Goal: Transaction & Acquisition: Purchase product/service

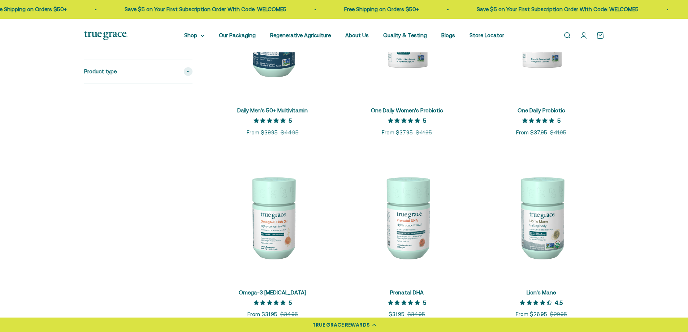
scroll to position [614, 0]
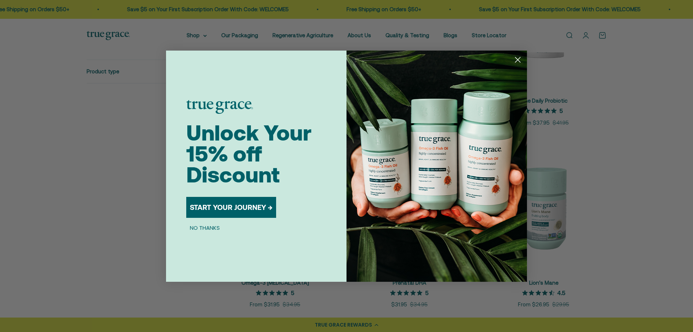
click at [218, 208] on button "START YOUR JOURNEY →" at bounding box center [231, 207] width 90 height 21
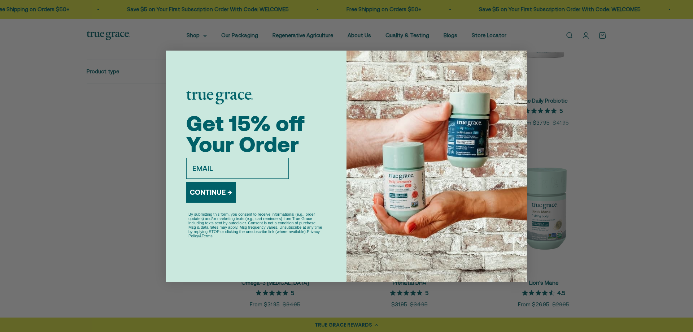
click at [245, 174] on input "email" at bounding box center [237, 168] width 102 height 21
type input "ejsews@bellsouth.net"
click at [201, 190] on button "CONTINUE →" at bounding box center [210, 192] width 49 height 21
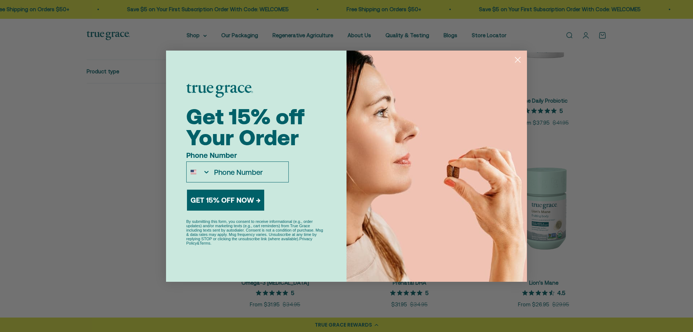
click at [228, 171] on input "Phone Number" at bounding box center [249, 172] width 78 height 20
type input "1-502-376-4088"
click at [240, 196] on button "GET 15% OFF NOW →" at bounding box center [225, 199] width 77 height 21
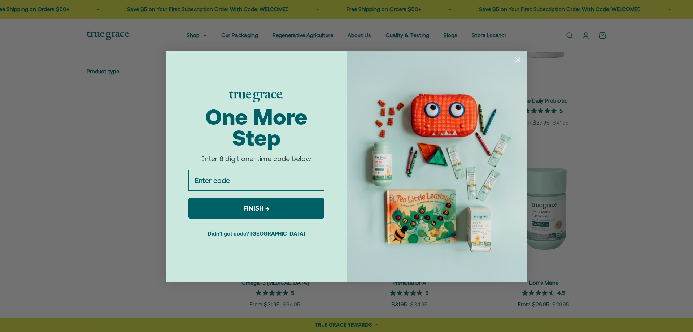
click at [251, 178] on input "Enter code" at bounding box center [256, 180] width 136 height 21
type input "NEW15"
click input "Submit" at bounding box center [0, 0] width 0 height 0
click at [243, 204] on button "FINISH →" at bounding box center [256, 208] width 136 height 21
click at [271, 205] on button "FINISH →" at bounding box center [256, 208] width 136 height 21
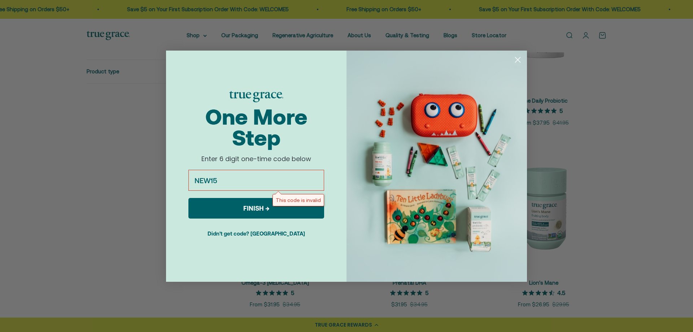
click at [517, 57] on circle "Close dialog" at bounding box center [518, 59] width 12 height 12
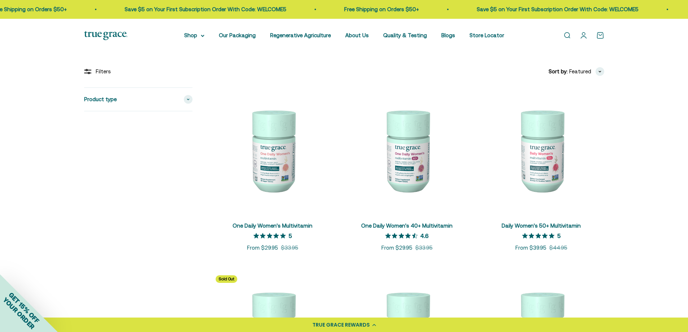
scroll to position [130, 0]
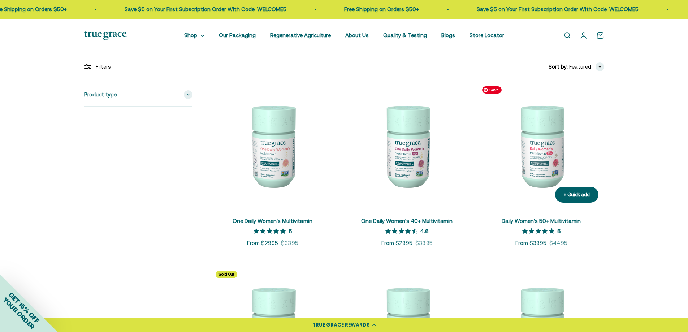
click at [540, 146] on img at bounding box center [541, 146] width 126 height 126
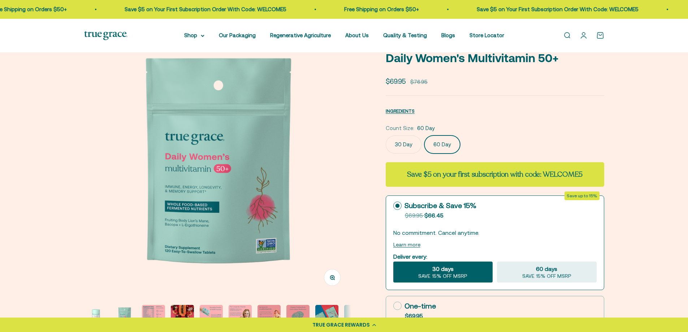
scroll to position [36, 0]
